Goal: Information Seeking & Learning: Learn about a topic

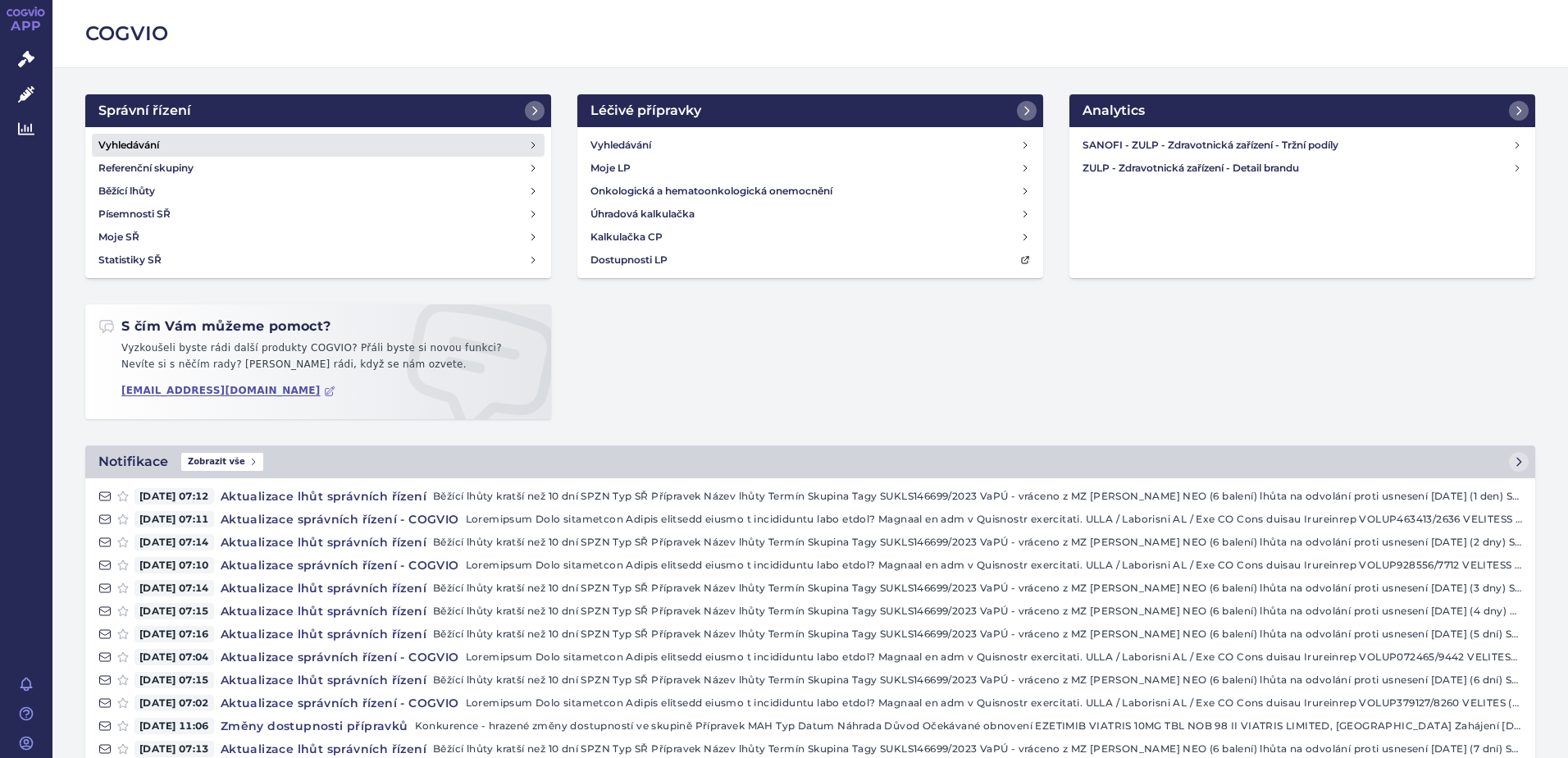
click at [108, 147] on h4 "Vyhledávání" at bounding box center [128, 145] width 61 height 17
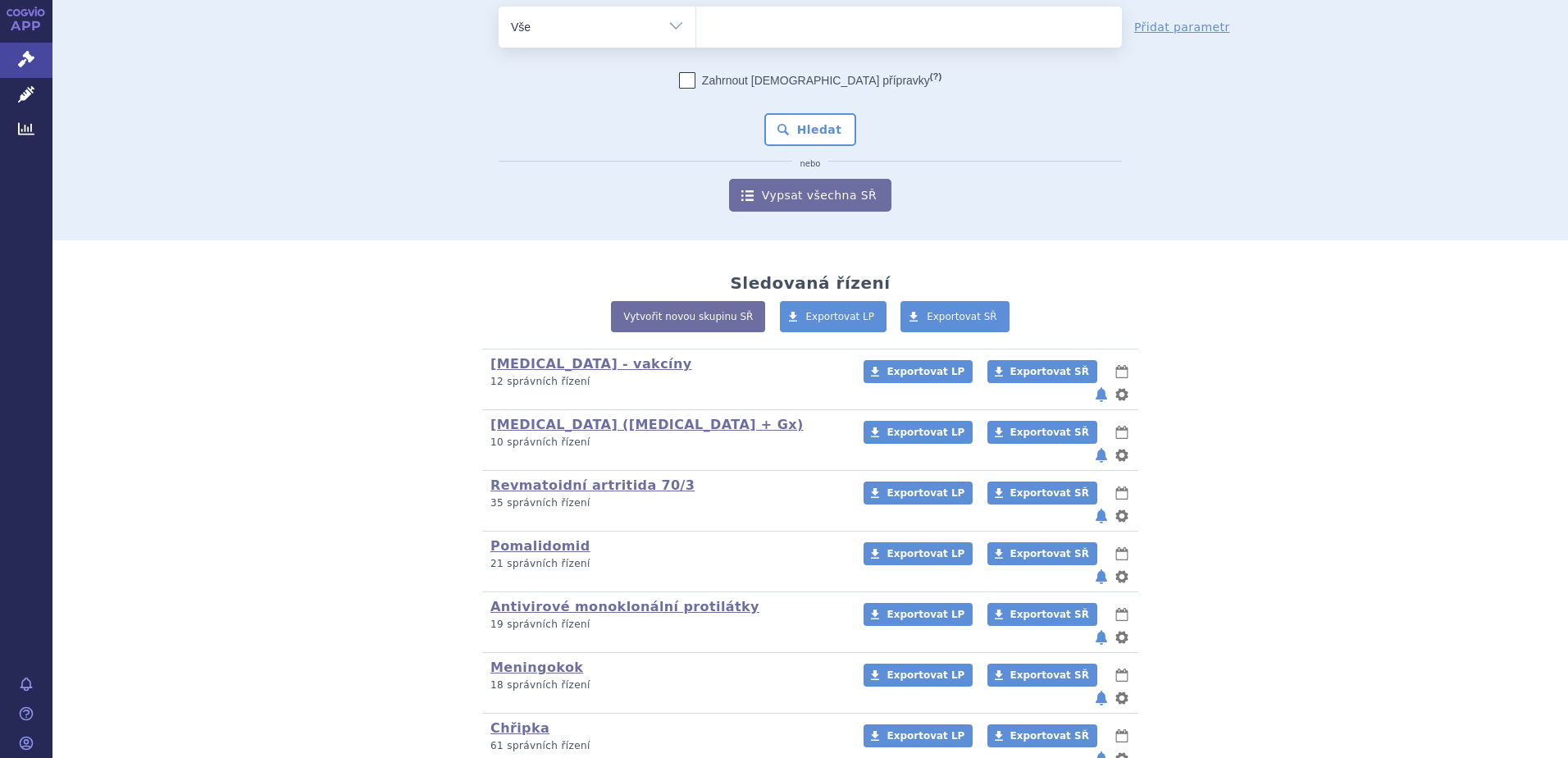
scroll to position [164, 0]
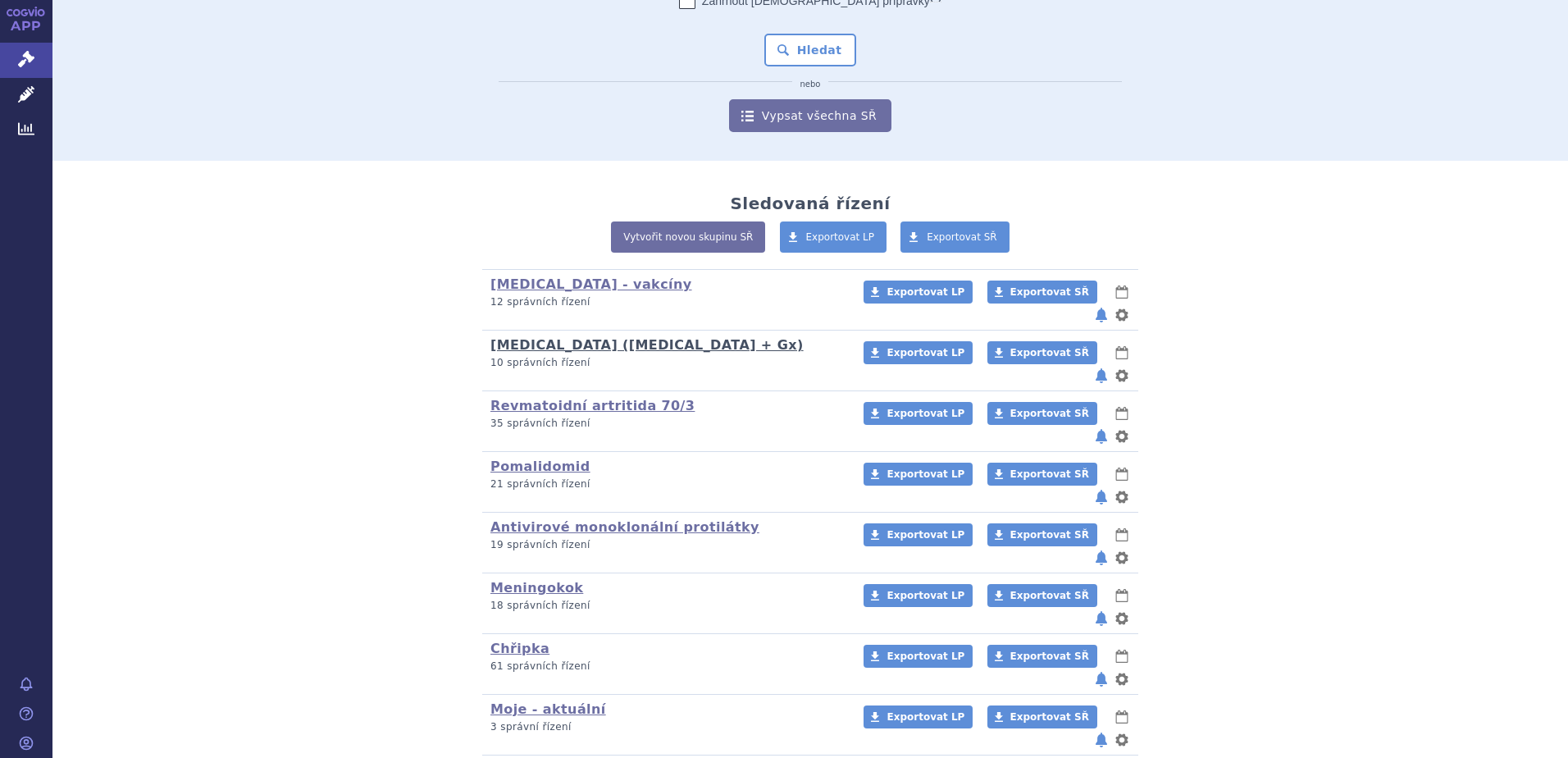
click at [560, 337] on link "[MEDICAL_DATA] ([MEDICAL_DATA] + Gx)" at bounding box center [647, 345] width 313 height 16
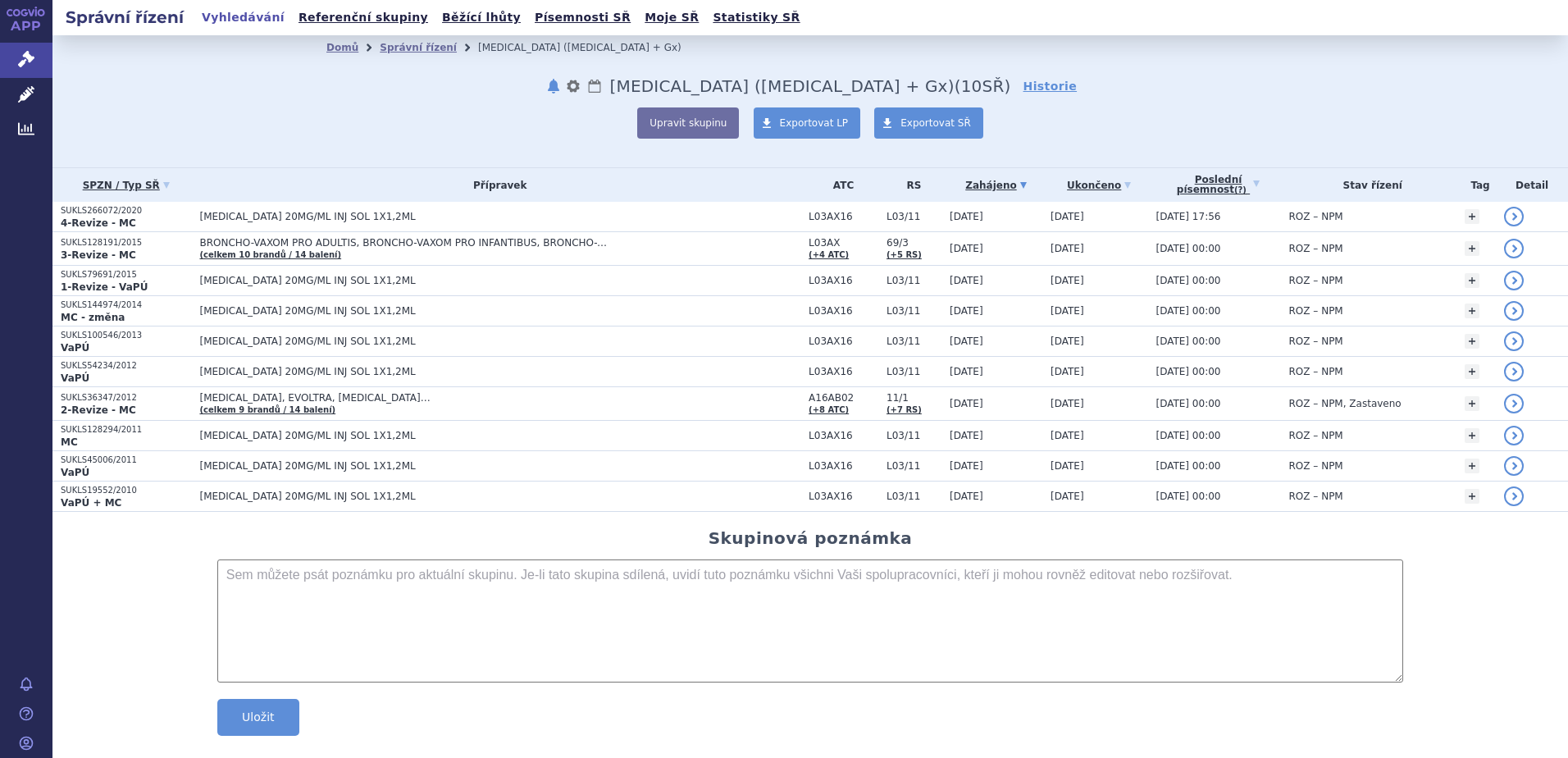
click at [219, 13] on link "Vyhledávání" at bounding box center [243, 17] width 93 height 22
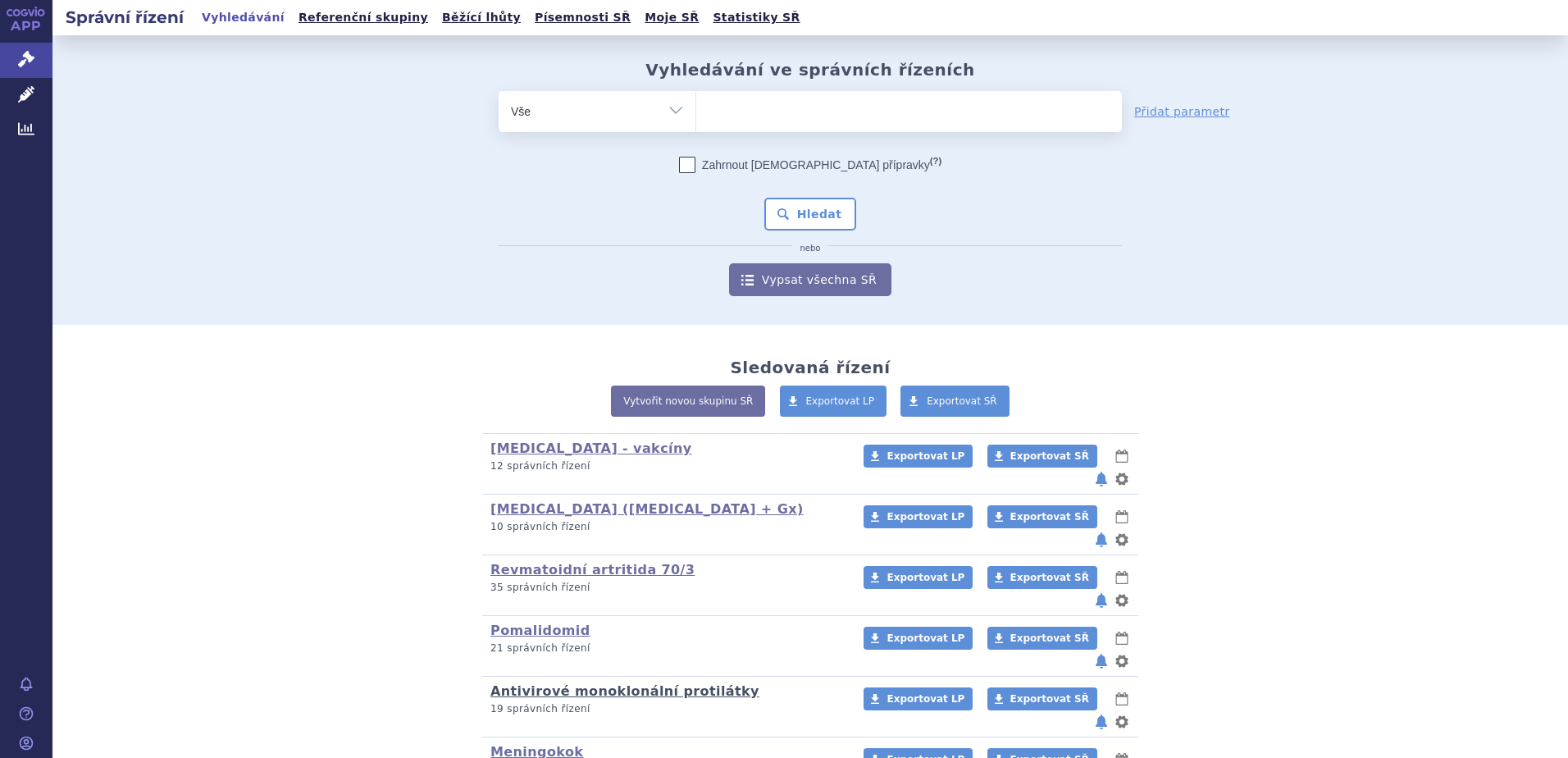
click at [570, 684] on link "Antivirové monoklonální protilátky" at bounding box center [625, 692] width 269 height 16
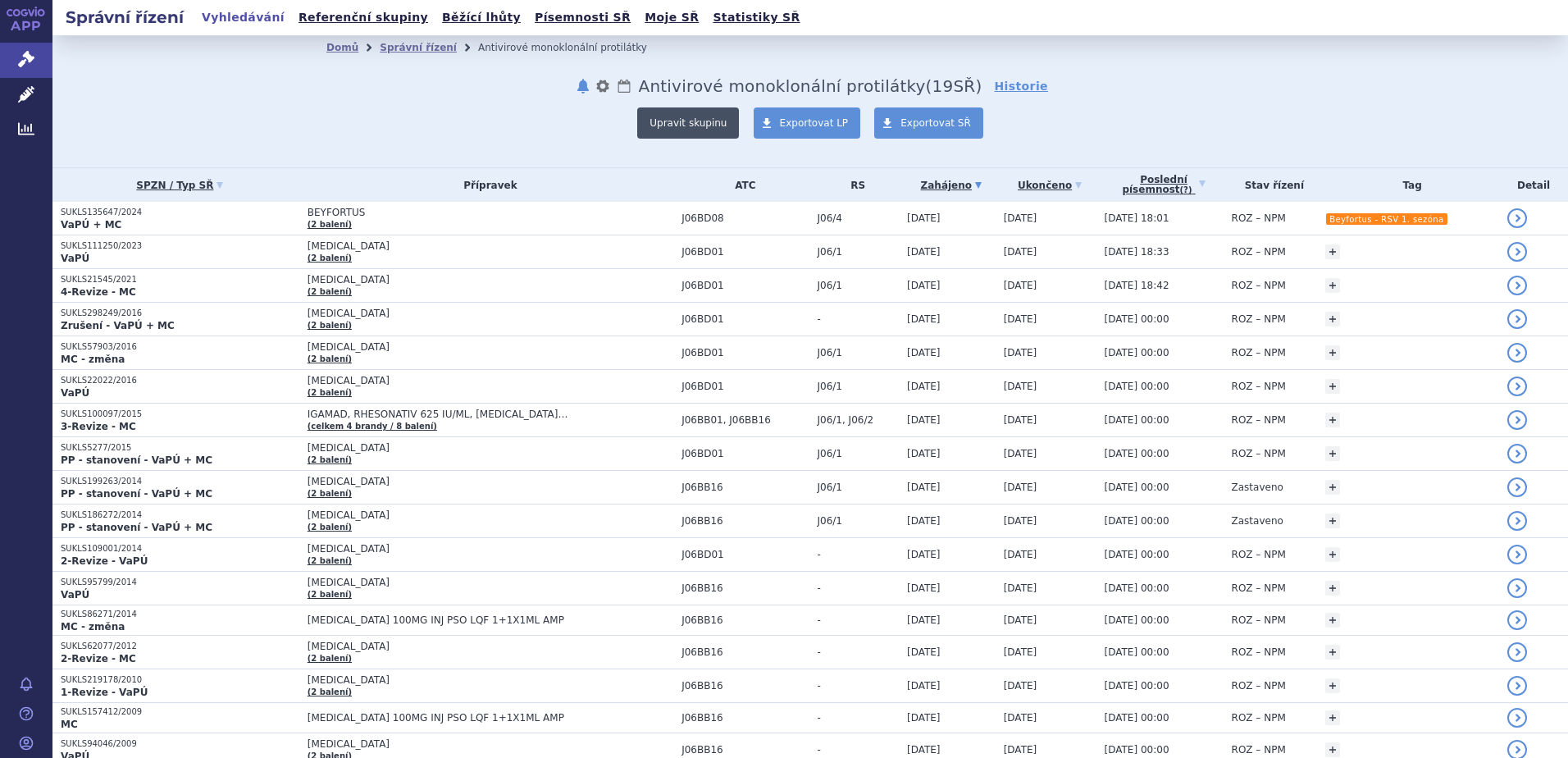
click at [704, 115] on button "Upravit skupinu" at bounding box center [688, 122] width 102 height 31
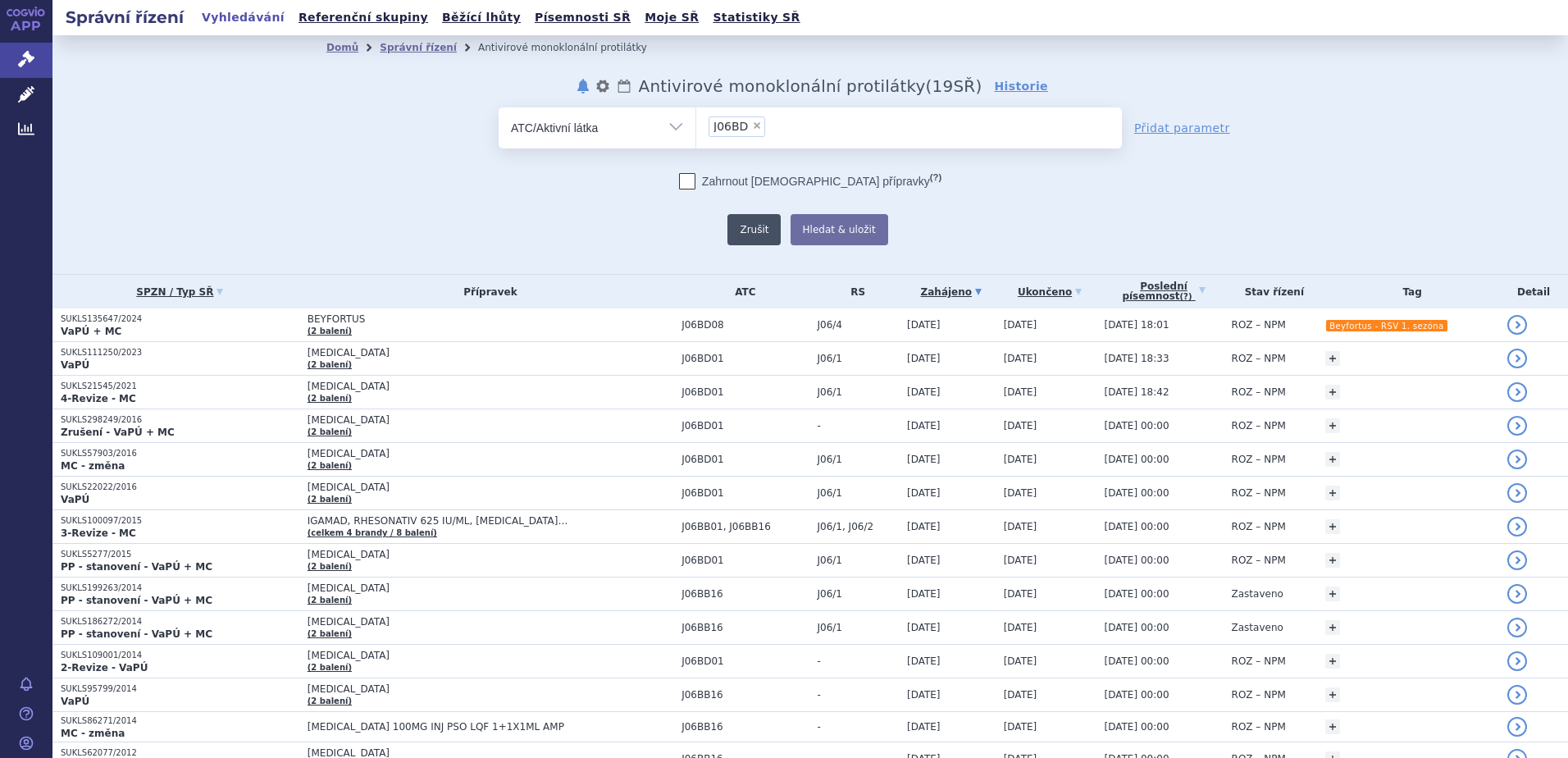
click at [748, 236] on button "Zrušit" at bounding box center [754, 229] width 53 height 31
